Goal: Transaction & Acquisition: Obtain resource

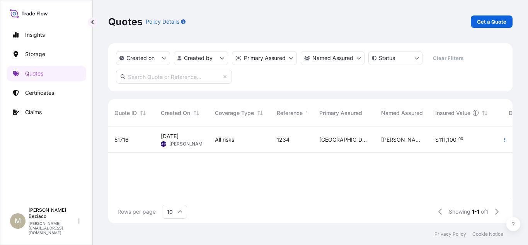
scroll to position [95, 398]
click at [479, 24] on p "Get a Quote" at bounding box center [491, 22] width 29 height 8
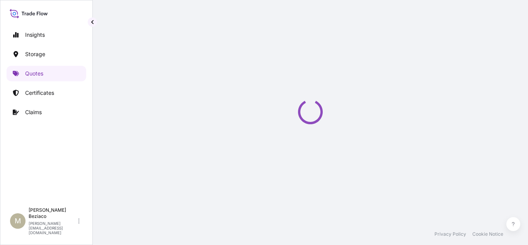
select select "Water"
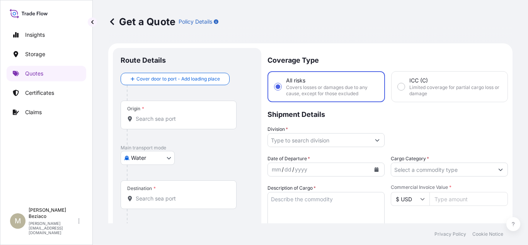
scroll to position [12, 0]
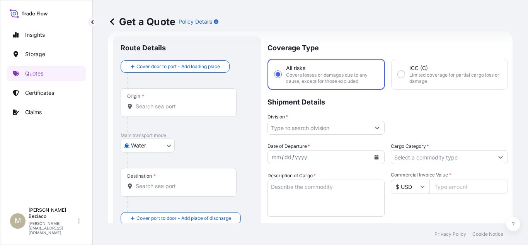
click at [219, 110] on input "Origin *" at bounding box center [181, 106] width 91 height 8
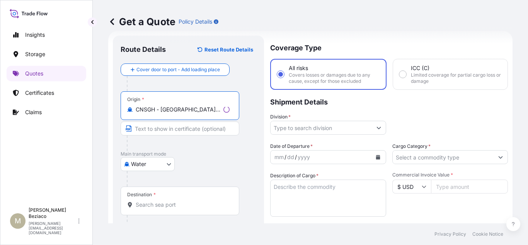
scroll to position [51, 0]
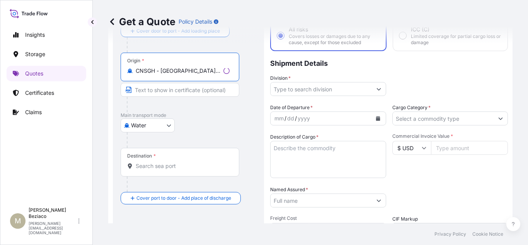
type input "CNSGH - [GEOGRAPHIC_DATA], [GEOGRAPHIC_DATA]"
click at [174, 163] on input "Destination *" at bounding box center [183, 166] width 94 height 8
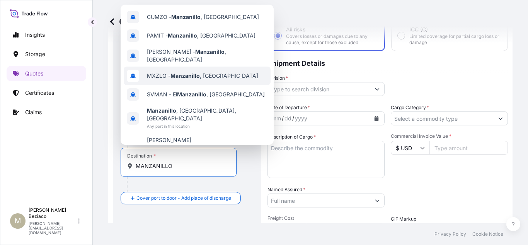
click at [204, 77] on div "MXZLO - [GEOGRAPHIC_DATA] , [GEOGRAPHIC_DATA]" at bounding box center [197, 75] width 147 height 19
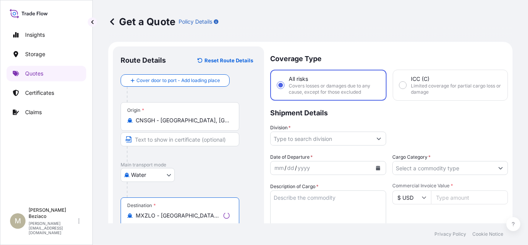
scroll to position [0, 0]
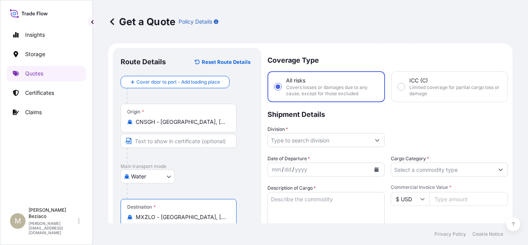
type input "MXZLO - [GEOGRAPHIC_DATA], [GEOGRAPHIC_DATA]"
click at [368, 148] on div "Coverage Type All risks Covers losses or damages due to any cause, except for t…" at bounding box center [387, 226] width 240 height 356
click at [376, 141] on button "Show suggestions" at bounding box center [377, 140] width 14 height 14
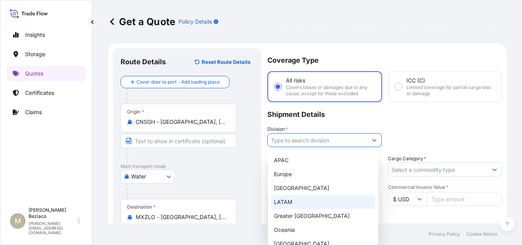
click at [291, 199] on div "LATAM" at bounding box center [323, 202] width 104 height 14
type input "LATAM"
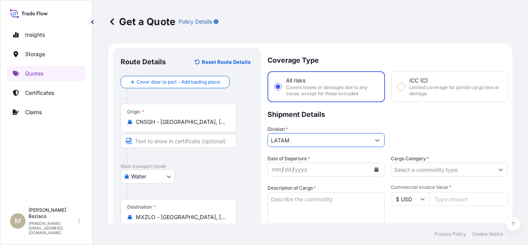
scroll to position [39, 0]
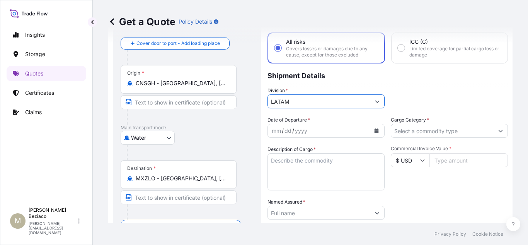
click at [374, 129] on icon "Calendar" at bounding box center [376, 130] width 4 height 5
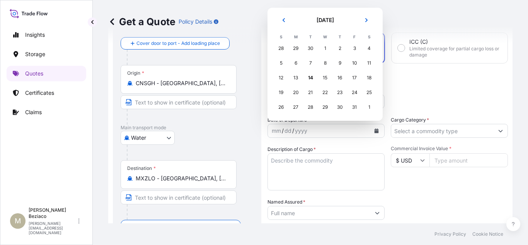
click at [281, 49] on div "28" at bounding box center [281, 48] width 14 height 14
click at [281, 20] on icon "Previous" at bounding box center [283, 20] width 5 height 5
click at [282, 107] on div "28" at bounding box center [281, 107] width 14 height 14
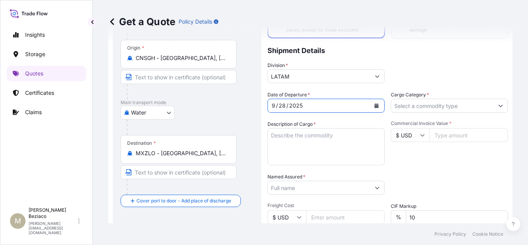
scroll to position [77, 0]
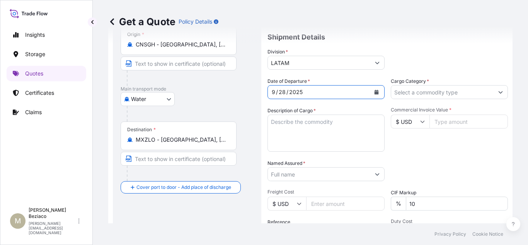
click at [496, 94] on div at bounding box center [449, 92] width 117 height 14
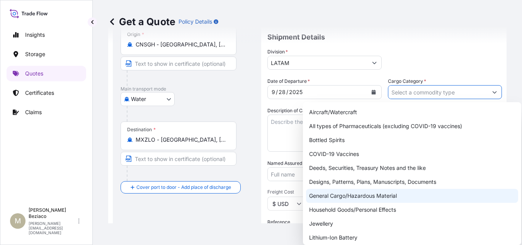
click at [372, 196] on div "General Cargo/Hazardous Material" at bounding box center [412, 196] width 212 height 14
type input "General Cargo/Hazardous Material"
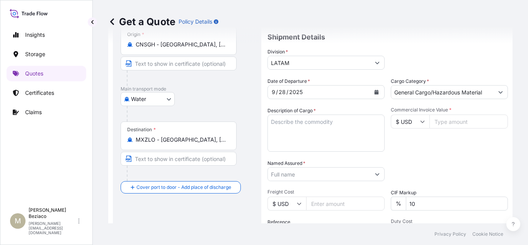
click at [288, 124] on textarea "Description of Cargo *" at bounding box center [325, 132] width 117 height 37
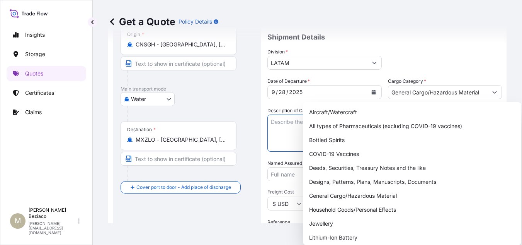
paste textarea "VINYL ACETATE-ETHYLENE COPOLYMER EMULSION (VAE) CW FH-I"
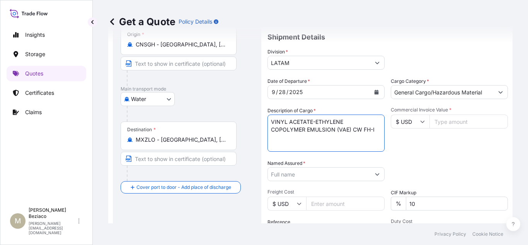
click at [272, 130] on textarea "VINYL ACETATE-ETHYLENE COPOLYMER EMULSION (VAE) CW FH-I" at bounding box center [325, 132] width 117 height 37
type textarea "VINYL ACETATE-ETHYLENE COPOLYMER EMULSION (VAE) CW FH-I"
click at [458, 121] on input "Commercial Invoice Value *" at bounding box center [468, 121] width 78 height 14
type input "15000"
click at [459, 141] on div "Commercial Invoice Value * $ USD 15000" at bounding box center [449, 129] width 117 height 45
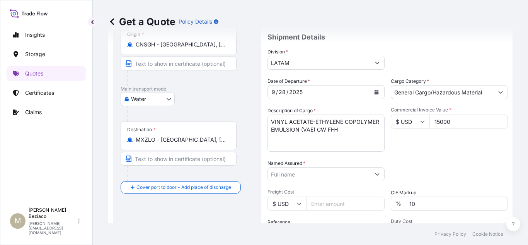
scroll to position [116, 0]
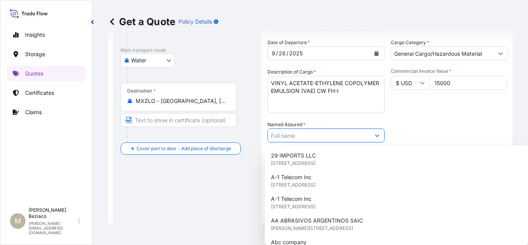
click at [350, 136] on input "Named Assured *" at bounding box center [319, 135] width 102 height 14
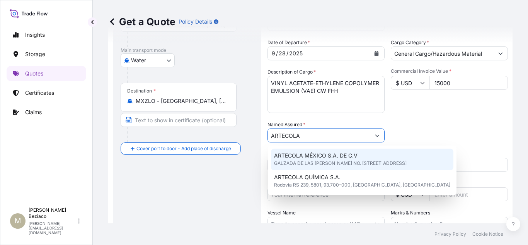
click at [349, 158] on span "ARTECOLA MÉXICO S.A. DE C.V" at bounding box center [315, 155] width 83 height 8
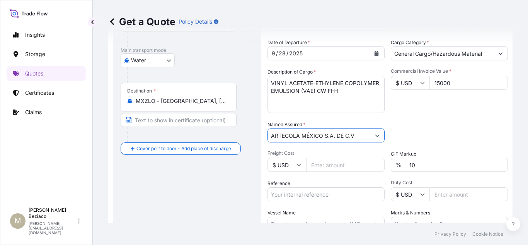
scroll to position [155, 0]
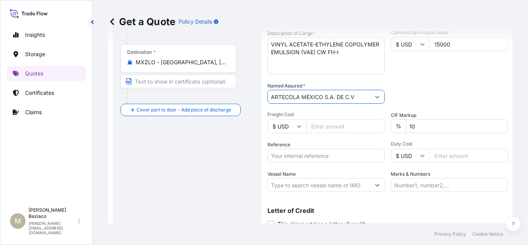
type input "ARTECOLA MÉXICO S.A. DE C.V"
click at [333, 129] on input "Freight Cost" at bounding box center [345, 126] width 78 height 14
type input "2800"
drag, startPoint x: 425, startPoint y: 188, endPoint x: 443, endPoint y: 184, distance: 18.5
click at [425, 188] on input "Marks & Numbers" at bounding box center [449, 185] width 117 height 14
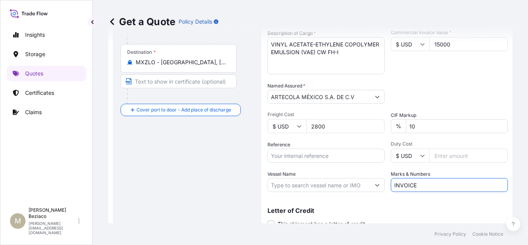
paste input "2517319885HT"
type input "INVOICE 2517319885HT"
drag, startPoint x: 290, startPoint y: 153, endPoint x: 302, endPoint y: 153, distance: 11.6
click at [290, 153] on input "Reference" at bounding box center [325, 155] width 117 height 14
paste input "IMART202509008BR"
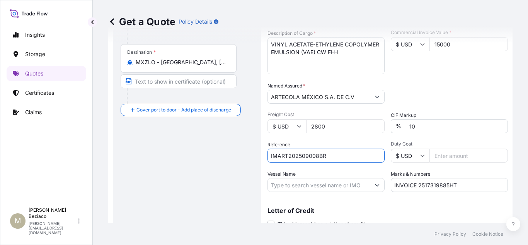
type input "IMART202509008BR"
click at [432, 205] on div "Letter of Credit This shipment has a letter of credit Letter of credit * Letter…" at bounding box center [387, 213] width 240 height 30
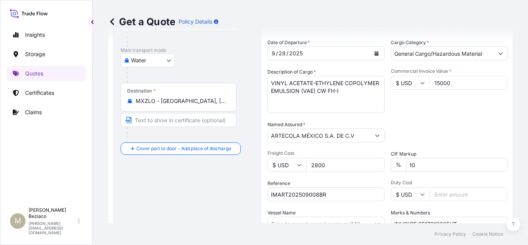
scroll to position [185, 0]
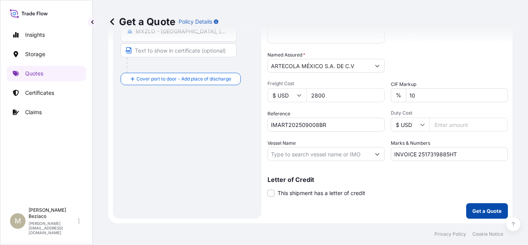
click at [480, 209] on p "Get a Quote" at bounding box center [486, 211] width 29 height 8
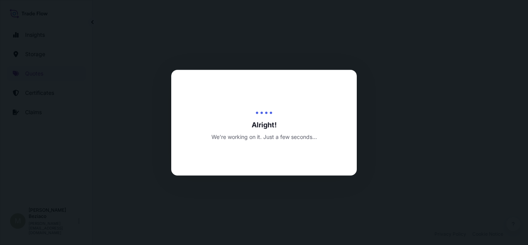
select select "Water"
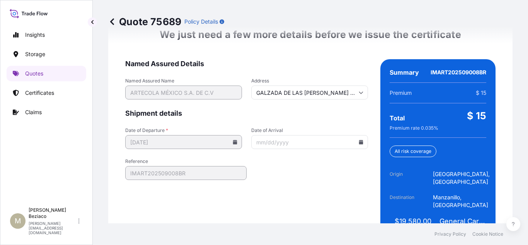
scroll to position [1243, 0]
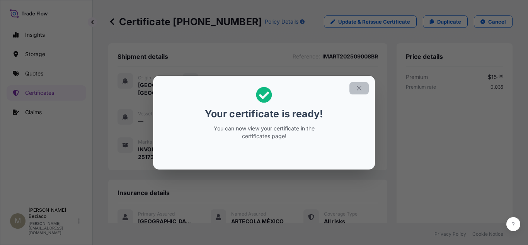
click at [361, 89] on icon "button" at bounding box center [359, 88] width 7 height 7
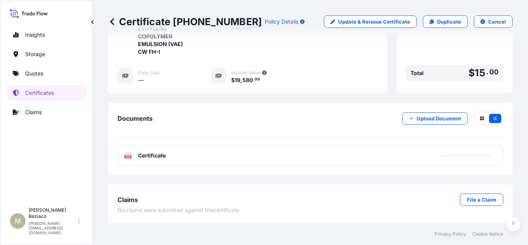
scroll to position [244, 0]
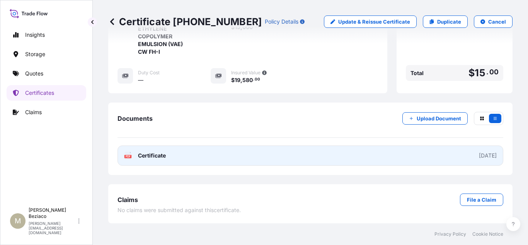
click at [215, 153] on link "PDF Certificate [DATE]" at bounding box center [310, 155] width 386 height 20
